Goal: Transaction & Acquisition: Subscribe to service/newsletter

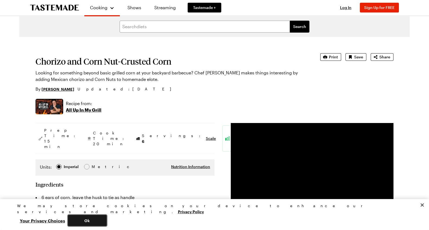
click at [107, 220] on button "Ok" at bounding box center [87, 219] width 39 height 11
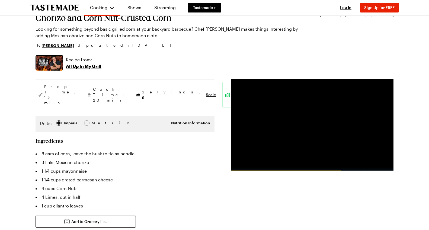
scroll to position [23, 0]
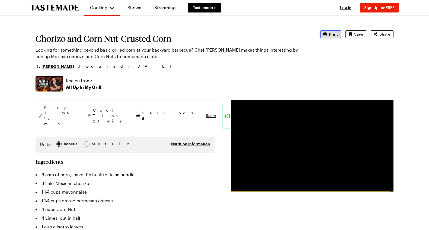
click at [334, 34] on span "Print" at bounding box center [333, 33] width 9 height 5
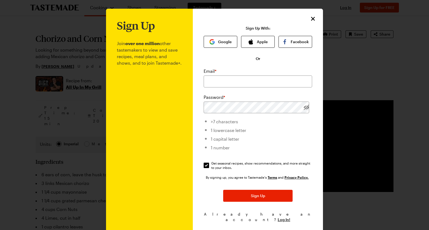
click at [318, 15] on div "Sign Up Join over one million other tastemakers to view and save recipes, meal …" at bounding box center [258, 129] width 130 height 240
click at [314, 18] on icon "Close" at bounding box center [313, 18] width 7 height 7
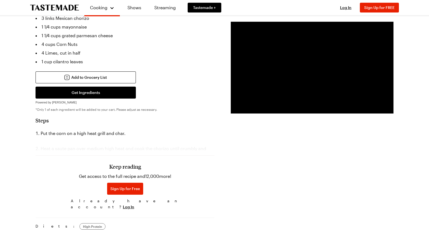
scroll to position [205, 0]
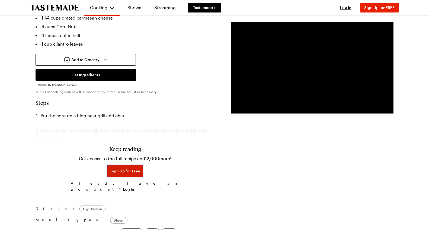
click at [124, 168] on span "Sign Up for Free" at bounding box center [125, 170] width 30 height 5
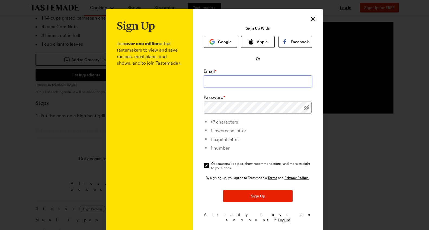
click at [237, 80] on input "email" at bounding box center [258, 81] width 108 height 12
type input "[PERSON_NAME][EMAIL_ADDRESS][PERSON_NAME][DOMAIN_NAME]"
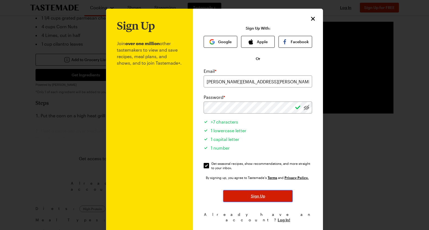
click at [259, 197] on span "Sign Up" at bounding box center [258, 195] width 14 height 5
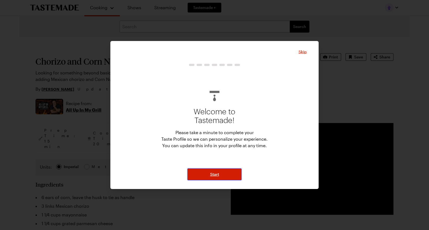
click at [217, 176] on span "Start" at bounding box center [214, 173] width 9 height 5
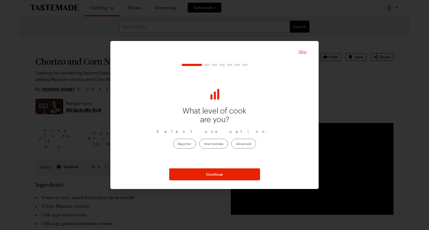
click at [301, 51] on span "Skip" at bounding box center [302, 51] width 8 height 5
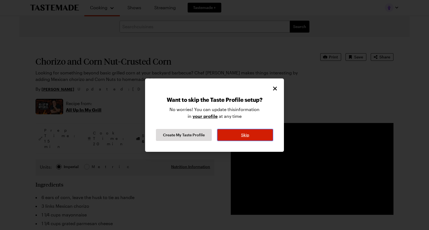
click at [243, 133] on span "Skip" at bounding box center [245, 134] width 8 height 5
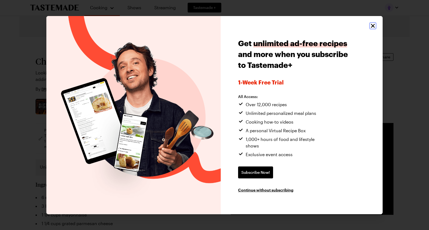
click at [374, 26] on icon "Close" at bounding box center [372, 25] width 7 height 7
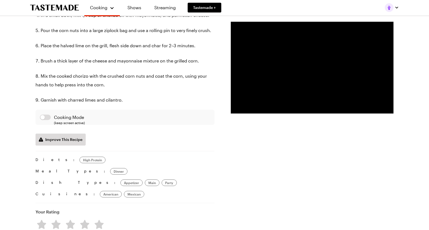
scroll to position [355, 0]
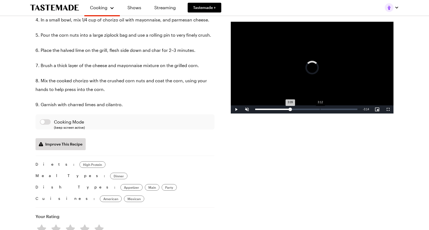
drag, startPoint x: 271, startPoint y: 108, endPoint x: 320, endPoint y: 111, distance: 49.4
click at [320, 111] on div "Loaded : 0.00% 3:12 3:09" at bounding box center [306, 109] width 108 height 8
drag, startPoint x: 320, startPoint y: 111, endPoint x: 340, endPoint y: 110, distance: 20.1
click at [340, 110] on div "Loaded : 100.00% 4:12 4:12" at bounding box center [306, 109] width 108 height 8
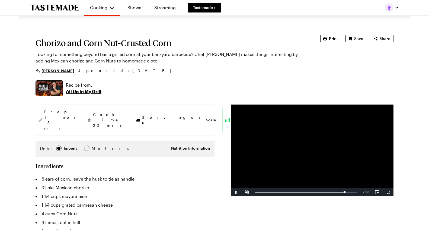
scroll to position [0, 0]
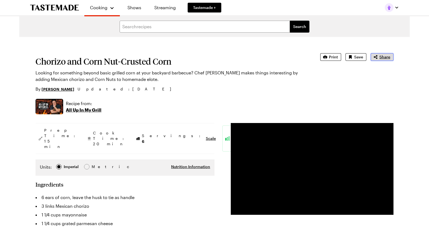
click at [388, 59] on span "Share" at bounding box center [384, 56] width 11 height 5
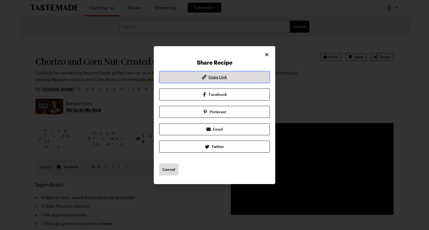
click at [245, 77] on button "Copy Link" at bounding box center [214, 77] width 111 height 12
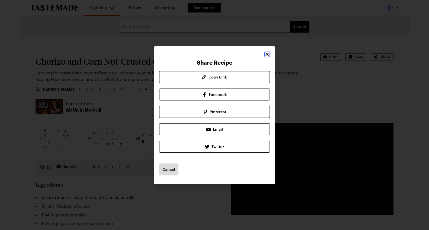
click at [266, 55] on icon "Close" at bounding box center [266, 54] width 3 height 3
type textarea "x"
click at [266, 55] on icon "Close" at bounding box center [266, 54] width 3 height 3
